Goal: Task Accomplishment & Management: Complete application form

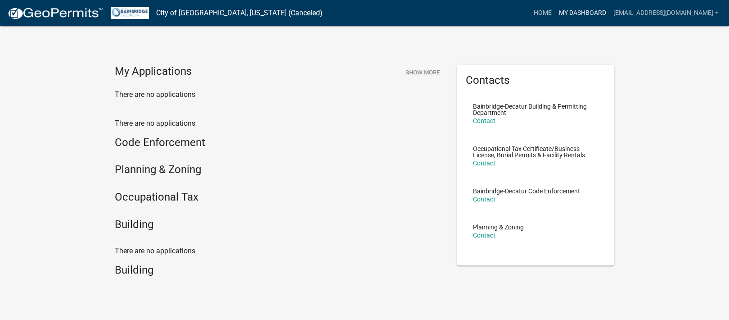
click at [572, 7] on link "My Dashboard" at bounding box center [582, 13] width 54 height 17
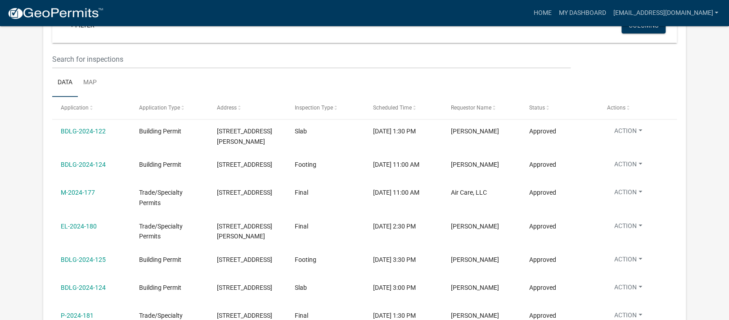
scroll to position [210, 0]
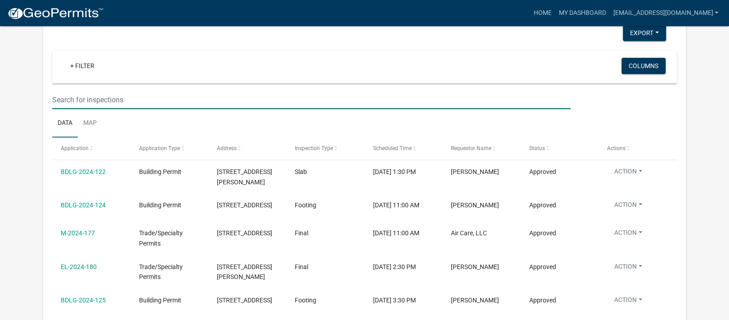
click at [174, 100] on input "text" at bounding box center [311, 99] width 519 height 18
type input "[PERSON_NAME] [PERSON_NAME]"
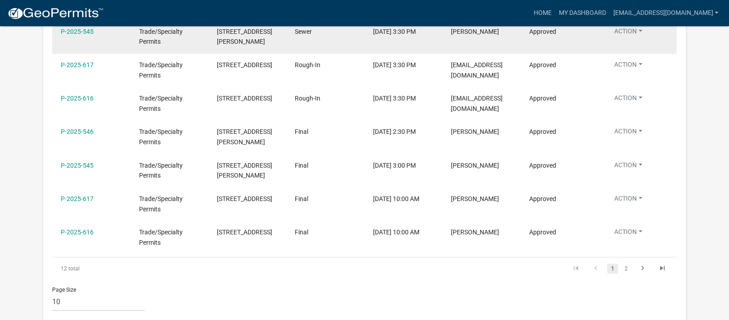
scroll to position [466, 0]
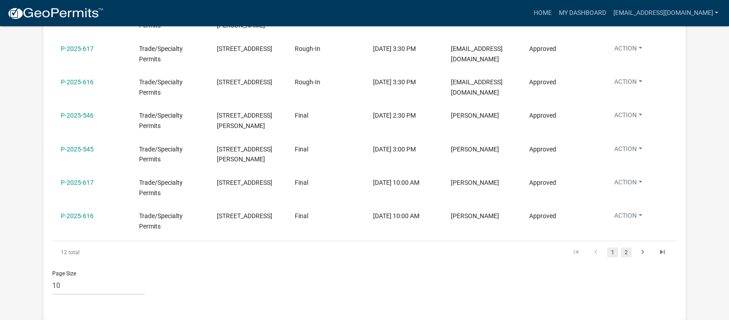
click at [625, 249] on link "2" at bounding box center [626, 252] width 11 height 10
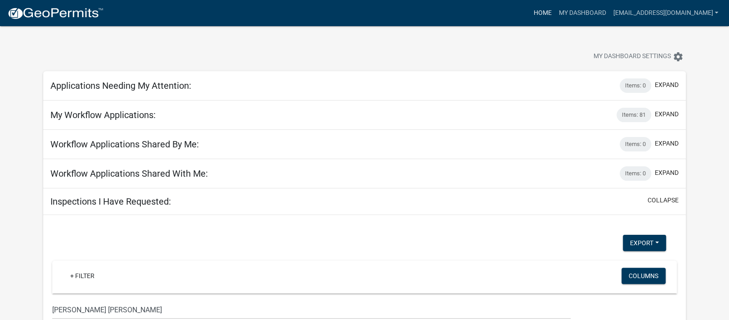
click at [550, 14] on link "Home" at bounding box center [542, 13] width 25 height 17
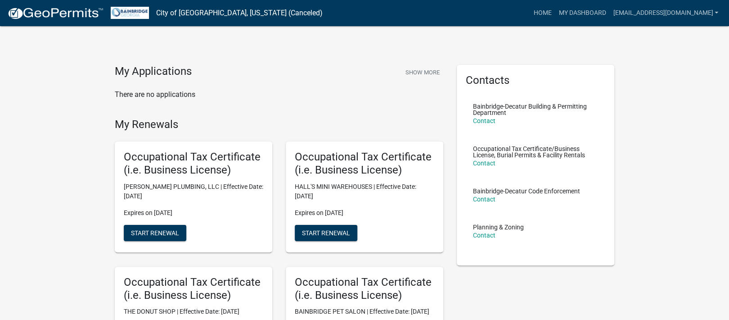
click at [332, 159] on h5 "Occupational Tax Certificate (i.e. Business License)" at bounding box center [365, 163] width 140 height 26
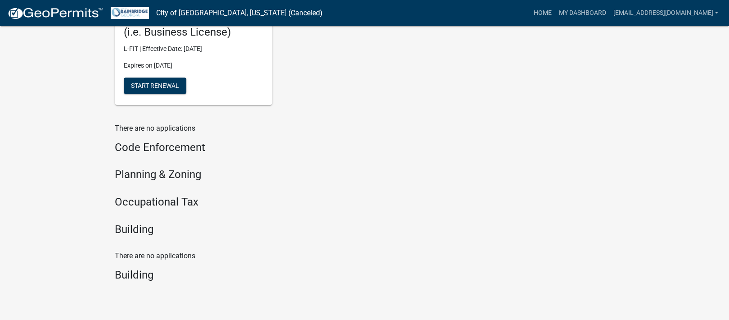
scroll to position [525, 0]
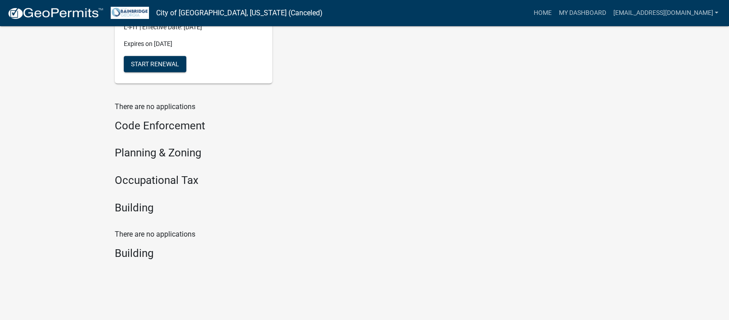
click at [182, 184] on h4 "Occupational Tax" at bounding box center [279, 180] width 329 height 13
click at [154, 187] on h4 "Occupational Tax" at bounding box center [279, 180] width 329 height 13
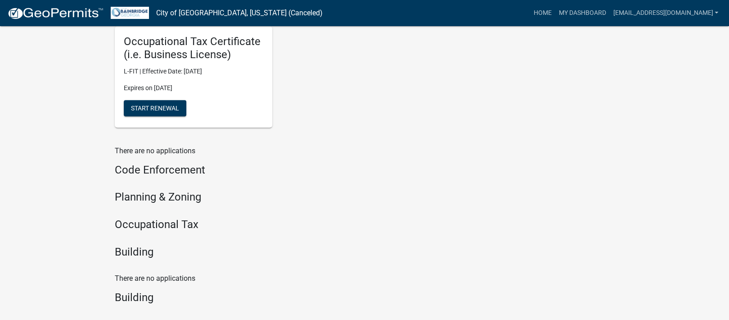
scroll to position [375, 0]
